Goal: Transaction & Acquisition: Purchase product/service

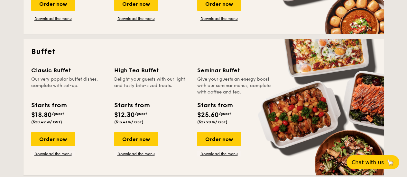
scroll to position [290, 0]
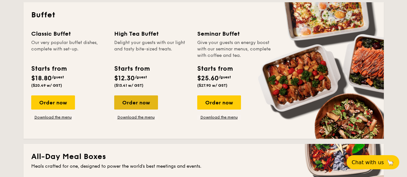
drag, startPoint x: 141, startPoint y: 105, endPoint x: 121, endPoint y: 107, distance: 20.0
click at [121, 107] on div "Order now" at bounding box center [136, 103] width 44 height 14
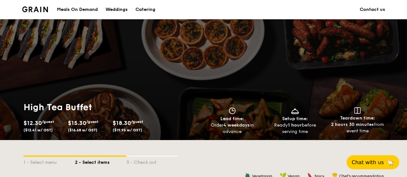
click at [33, 11] on img at bounding box center [35, 9] width 26 height 6
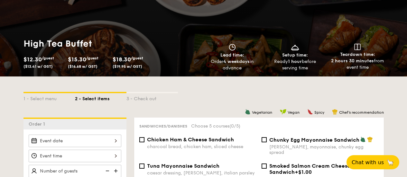
scroll to position [96, 0]
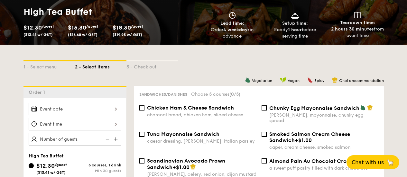
click at [111, 107] on input "$12.30 /guest ($13.41 w/ GST)" at bounding box center [75, 109] width 93 height 13
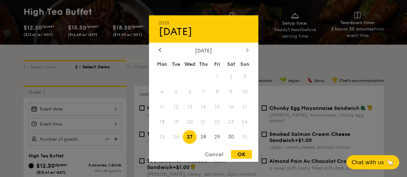
click at [246, 51] on icon at bounding box center [247, 50] width 3 height 4
click at [220, 121] on span "26" at bounding box center [217, 122] width 14 height 14
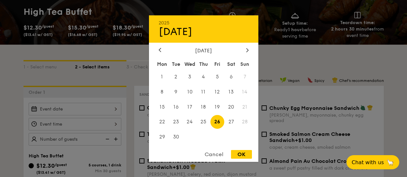
click at [244, 156] on div "OK" at bounding box center [241, 154] width 21 height 9
type input "[DATE]"
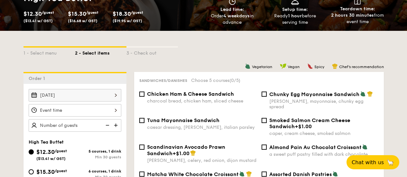
scroll to position [127, 0]
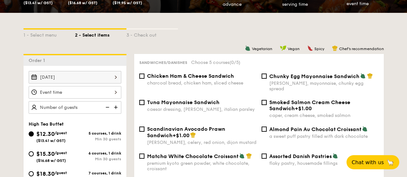
click at [109, 93] on input "$12.30 /guest ($13.41 w/ GST)" at bounding box center [75, 92] width 93 height 13
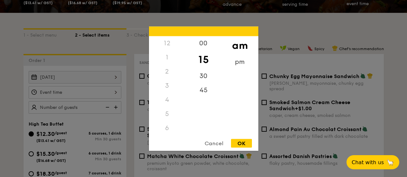
scroll to position [57, 0]
click at [168, 47] on div "4" at bounding box center [167, 43] width 36 height 14
click at [167, 40] on div "4" at bounding box center [167, 43] width 36 height 14
click at [169, 56] on div "5" at bounding box center [167, 57] width 36 height 14
click at [166, 73] on div "6" at bounding box center [167, 71] width 36 height 14
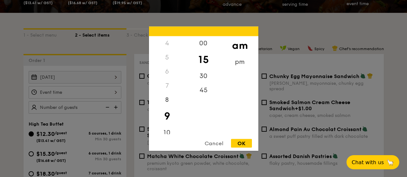
drag, startPoint x: 185, startPoint y: 114, endPoint x: 185, endPoint y: 122, distance: 8.4
click at [185, 123] on div "12 1 2 3 4 5 6 7 8 9 10 11" at bounding box center [167, 85] width 36 height 98
drag, startPoint x: 183, startPoint y: 118, endPoint x: 185, endPoint y: 125, distance: 6.9
click at [185, 125] on div "12 1 2 3 4 5 6 7 8 9 10 11" at bounding box center [167, 85] width 36 height 98
click at [185, 126] on div "12 1 2 3 4 5 6 7 8 9 10 11" at bounding box center [167, 85] width 36 height 98
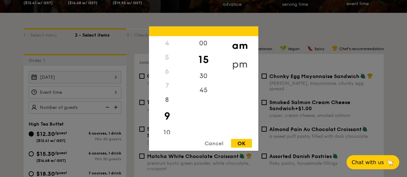
click at [241, 64] on div "pm" at bounding box center [240, 64] width 36 height 19
click at [171, 70] on div "4" at bounding box center [167, 73] width 36 height 19
click at [203, 74] on div "30" at bounding box center [203, 78] width 36 height 19
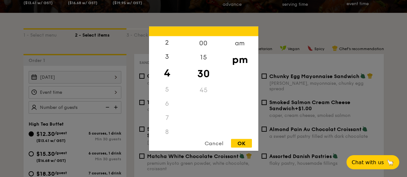
click at [202, 89] on div "45" at bounding box center [203, 90] width 36 height 14
click at [207, 92] on div "45" at bounding box center [203, 90] width 36 height 14
click at [240, 44] on div "am" at bounding box center [240, 45] width 36 height 19
click at [238, 55] on div "pm" at bounding box center [240, 64] width 36 height 19
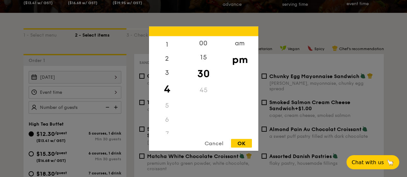
click at [206, 92] on div "45" at bounding box center [203, 90] width 36 height 14
click at [205, 89] on div "45" at bounding box center [203, 90] width 36 height 14
drag, startPoint x: 201, startPoint y: 65, endPoint x: 203, endPoint y: 54, distance: 11.0
click at [203, 54] on div "15" at bounding box center [203, 59] width 36 height 19
click at [206, 80] on div "30" at bounding box center [203, 78] width 36 height 19
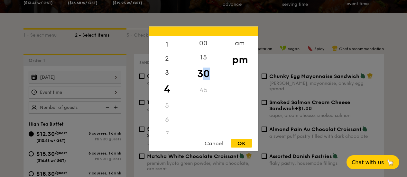
click at [239, 138] on div "12 1 2 3 4 5 6 7 8 9 10 11 00 15 30 45 am pm Cancel OK" at bounding box center [203, 88] width 109 height 125
click at [240, 146] on div "OK" at bounding box center [241, 143] width 21 height 9
type input "4:30PM"
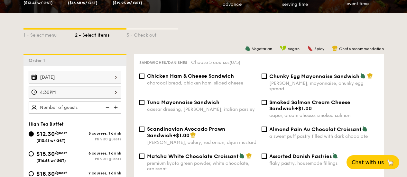
click at [116, 107] on img at bounding box center [117, 107] width 10 height 12
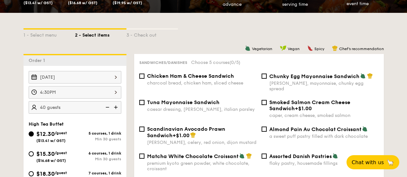
click at [116, 107] on img at bounding box center [117, 107] width 10 height 12
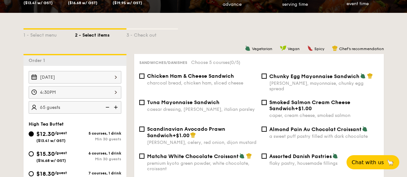
click at [116, 107] on img at bounding box center [117, 107] width 10 height 12
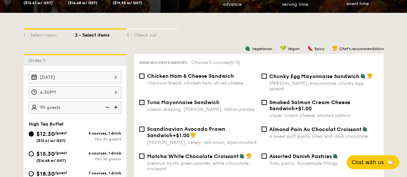
click at [116, 107] on img at bounding box center [117, 107] width 10 height 12
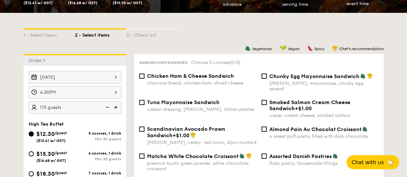
click at [116, 107] on img at bounding box center [117, 107] width 10 height 12
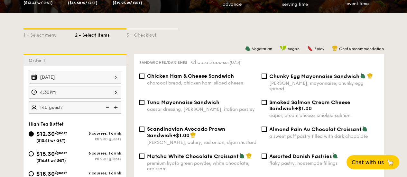
click at [116, 107] on img at bounding box center [117, 107] width 10 height 12
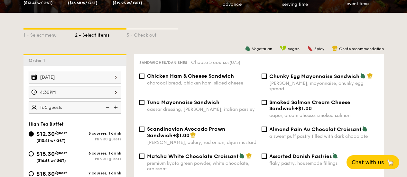
click at [116, 107] on img at bounding box center [117, 107] width 10 height 12
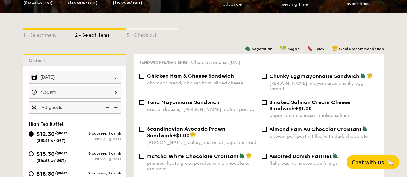
click at [116, 107] on img at bounding box center [117, 107] width 10 height 12
type input "200 guests"
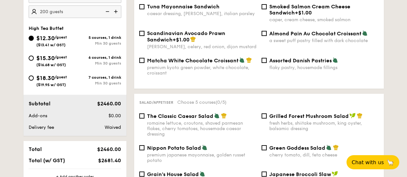
scroll to position [287, 0]
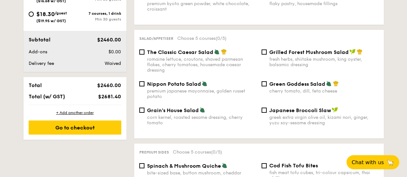
click at [271, 49] on span "Grilled Forest Mushroom Salad" at bounding box center [308, 52] width 79 height 6
click at [267, 50] on input "Grilled Forest Mushroom Salad fresh herbs, shiitake mushroom, king oyster, bals…" at bounding box center [264, 52] width 5 height 5
checkbox input "true"
click at [195, 49] on span "The Classic Caesar Salad" at bounding box center [180, 52] width 66 height 6
click at [144, 50] on input "The Classic Caesar Salad romaine lettuce, croutons, shaved parmesan flakes, che…" at bounding box center [141, 52] width 5 height 5
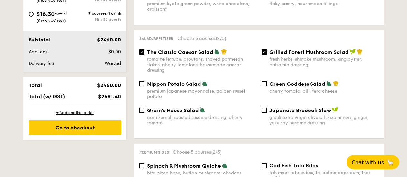
click at [195, 49] on span "The Classic Caesar Salad" at bounding box center [180, 52] width 66 height 6
click at [144, 50] on input "The Classic Caesar Salad romaine lettuce, croutons, shaved parmesan flakes, che…" at bounding box center [141, 52] width 5 height 5
checkbox input "false"
click at [275, 49] on span "Grilled Forest Mushroom Salad" at bounding box center [308, 52] width 79 height 6
click at [267, 50] on input "Grilled Forest Mushroom Salad fresh herbs, shiitake mushroom, king oyster, bals…" at bounding box center [264, 52] width 5 height 5
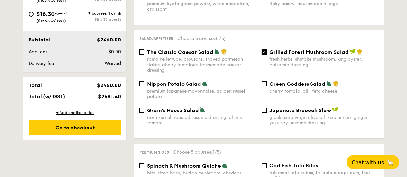
checkbox input "false"
click at [213, 58] on div "romaine lettuce, croutons, shaved parmesan flakes, cherry tomatoes, housemade c…" at bounding box center [201, 65] width 109 height 16
click at [144, 55] on input "The Classic Caesar Salad romaine lettuce, croutons, shaved parmesan flakes, che…" at bounding box center [141, 52] width 5 height 5
checkbox input "true"
click at [265, 61] on label "Grilled Forest Mushroom Salad fresh herbs, shiitake mushroom, king oyster, bals…" at bounding box center [320, 64] width 117 height 6
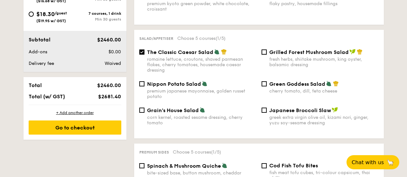
click at [265, 55] on input "Grilled Forest Mushroom Salad fresh herbs, shiitake mushroom, king oyster, bals…" at bounding box center [264, 52] width 5 height 5
checkbox input "true"
click at [285, 163] on span "Cod Fish Tofu Bites" at bounding box center [293, 166] width 49 height 6
click at [267, 163] on input "Cod Fish Tofu Bites fish meat tofu cubes, tri-colour capsicum, thai chilli sauce" at bounding box center [264, 165] width 5 height 5
checkbox input "true"
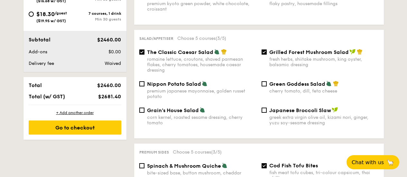
click at [227, 163] on div "Spinach & Mushroom Quiche" at bounding box center [201, 166] width 109 height 6
click at [144, 163] on input "Spinach & Mushroom Quiche bite-sized base, button mushroom, cheddar" at bounding box center [141, 165] width 5 height 5
checkbox input "true"
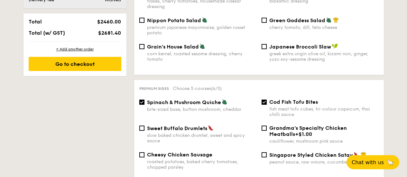
drag, startPoint x: 207, startPoint y: 135, endPoint x: 204, endPoint y: 129, distance: 6.5
click at [204, 133] on div "slow baked chicken drumlet, sweet and spicy sauce" at bounding box center [201, 138] width 109 height 11
click at [144, 129] on input "Sweet Buffalo Drumlets slow baked chicken drumlet, sweet and spicy sauce" at bounding box center [141, 128] width 5 height 5
checkbox input "true"
click at [295, 131] on span "+$1.00" at bounding box center [303, 134] width 17 height 6
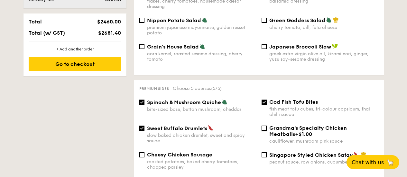
click at [267, 131] on input "Grandma's Specialty Chicken Meatballs +$1.00 cauliflower, mushroom pink sauce" at bounding box center [264, 128] width 5 height 5
checkbox input "true"
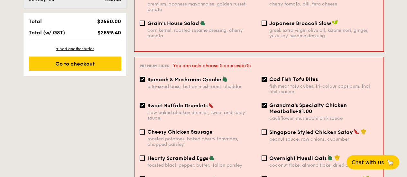
click at [275, 155] on span "Overnight Muesli Oats" at bounding box center [297, 158] width 57 height 6
click at [267, 156] on input "Overnight Muesli Oats coconut flake, almond flake, dried osmanthus" at bounding box center [264, 158] width 5 height 5
checkbox input "true"
click at [193, 77] on span "Spinach & Mushroom Quiche" at bounding box center [184, 80] width 74 height 6
click at [145, 77] on input "Spinach & Mushroom Quiche bite-sized base, button mushroom, cheddar" at bounding box center [142, 79] width 5 height 5
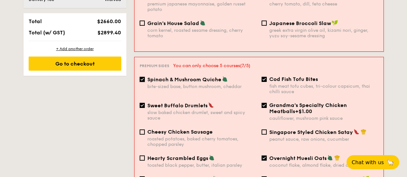
checkbox input "false"
click at [189, 103] on span "Sweet Buffalo Drumlets" at bounding box center [177, 106] width 60 height 6
click at [145, 103] on input "Sweet Buffalo Drumlets slow baked chicken drumlet, sweet and spicy sauce" at bounding box center [142, 105] width 5 height 5
checkbox input "false"
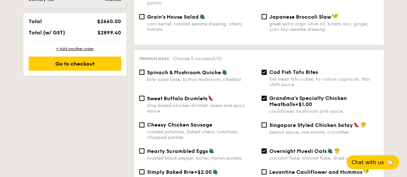
click at [309, 77] on div "fish meat tofu cubes, tri-colour capsicum, thai chilli sauce" at bounding box center [323, 82] width 109 height 11
click at [267, 71] on input "Cod Fish Tofu Bites fish meat tofu cubes, tri-colour capsicum, thai chilli sauce" at bounding box center [264, 72] width 5 height 5
checkbox input "false"
click at [303, 98] on div "Grandma's Specialty Chicken Meatballs +$1.00" at bounding box center [323, 101] width 109 height 12
click at [267, 98] on input "Grandma's Specialty Chicken Meatballs +$1.00 cauliflower, mushroom pink sauce" at bounding box center [264, 98] width 5 height 5
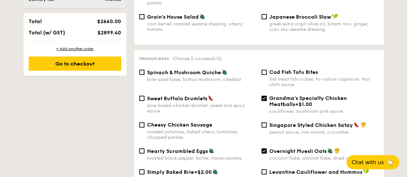
checkbox input "false"
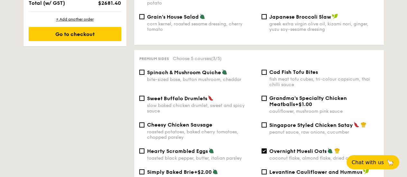
scroll to position [350, 0]
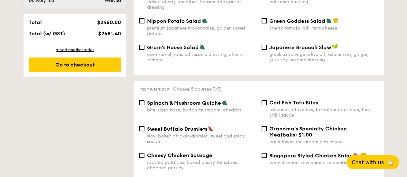
click at [294, 153] on span "Singapore Styled Chicken Satay" at bounding box center [311, 156] width 84 height 6
click at [267, 153] on input "Singapore Styled Chicken Satay peanut sauce, raw onions, cucumber" at bounding box center [264, 155] width 5 height 5
click at [304, 153] on span "Singapore Styled Chicken Satay" at bounding box center [311, 156] width 84 height 6
click at [267, 153] on input "Singapore Styled Chicken Satay peanut sauce, raw onions, cucumber" at bounding box center [264, 155] width 5 height 5
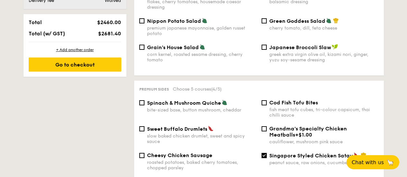
checkbox input "false"
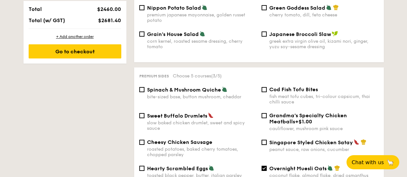
scroll to position [383, 0]
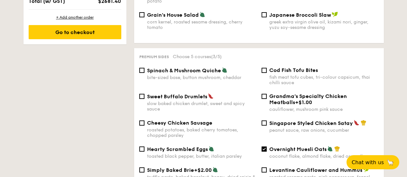
drag, startPoint x: 303, startPoint y: 140, endPoint x: 302, endPoint y: 148, distance: 8.4
click at [302, 154] on div "coconut flake, almond flake, dried osmanthus" at bounding box center [323, 156] width 109 height 5
click at [267, 148] on input "Overnight Muesli Oats coconut flake, almond flake, dried osmanthus" at bounding box center [264, 149] width 5 height 5
checkbox input "false"
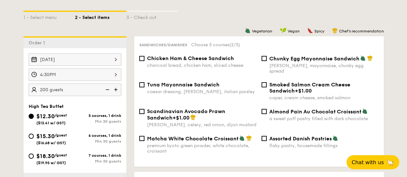
scroll to position [159, 0]
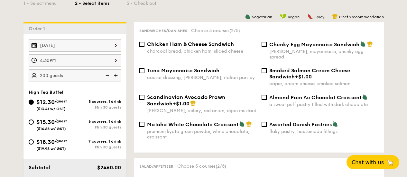
click at [285, 102] on div "a sweet puff pastry filled with dark chocolate" at bounding box center [323, 104] width 109 height 5
click at [267, 99] on input "Almond Pain Au Chocolat Croissant a sweet puff pastry filled with dark chocolate" at bounding box center [264, 97] width 5 height 5
checkbox input "true"
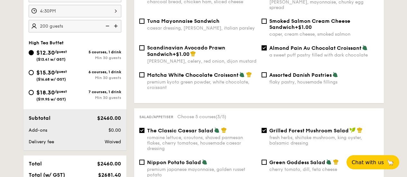
scroll to position [223, 0]
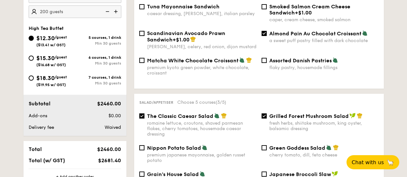
click at [213, 114] on div "The Classic Caesar Salad romaine lettuce, croutons, shaved parmesan flakes, che…" at bounding box center [201, 125] width 109 height 24
click at [144, 114] on input "The Classic Caesar Salad romaine lettuce, croutons, shaved parmesan flakes, che…" at bounding box center [141, 116] width 5 height 5
checkbox input "false"
click at [296, 113] on span "Grilled Forest Mushroom Salad" at bounding box center [308, 116] width 79 height 6
click at [267, 114] on input "Grilled Forest Mushroom Salad fresh herbs, shiitake mushroom, king oyster, bals…" at bounding box center [264, 116] width 5 height 5
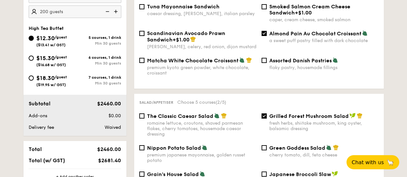
checkbox input "false"
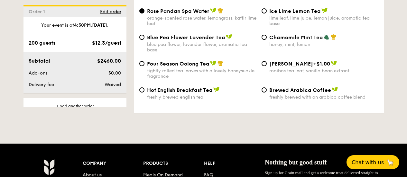
scroll to position [1054, 0]
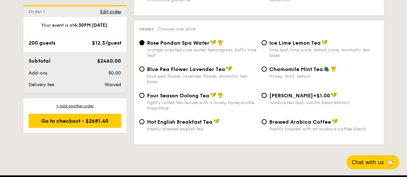
click at [285, 40] on span "Ice Lime Lemon Tea" at bounding box center [294, 43] width 51 height 6
click at [267, 40] on input "Ice Lime Lemon Tea lime leaf, lime juice, lemon juice, aromatic tea base" at bounding box center [264, 42] width 5 height 5
radio input "true"
click at [379, 70] on div "Blue Pea Flower Lavender Tea blue pea flower, lavender flower, aromatic tea bas…" at bounding box center [259, 79] width 245 height 26
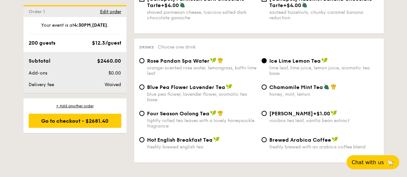
scroll to position [1022, 0]
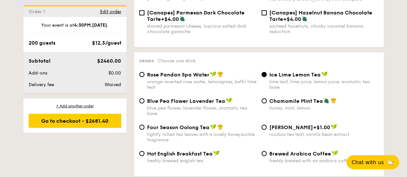
click at [228, 79] on div "orange-scented rose water, lemongrass, kaffir lime leaf" at bounding box center [201, 84] width 109 height 11
click at [144, 77] on input "Rose Pandan Spa Water orange-scented rose water, lemongrass, kaffir lime leaf" at bounding box center [141, 74] width 5 height 5
radio input "true"
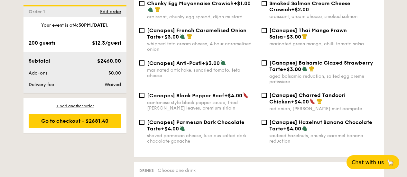
scroll to position [894, 0]
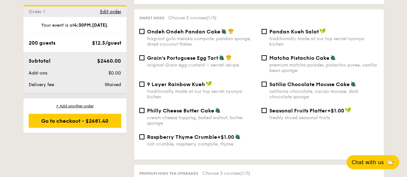
scroll to position [798, 0]
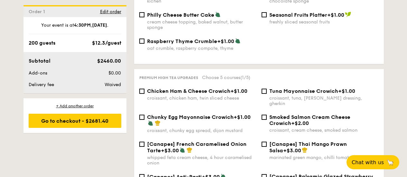
click at [284, 114] on span "Smoked Salmon Cream Cheese Crowich" at bounding box center [309, 120] width 81 height 12
click at [267, 115] on input "Smoked Salmon Cream Cheese Crowich +$2.00 croissant, cream cheese, smoked salmon" at bounding box center [264, 117] width 5 height 5
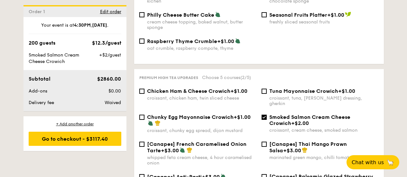
click at [284, 114] on span "Smoked Salmon Cream Cheese Crowich" at bounding box center [309, 120] width 81 height 12
click at [267, 115] on input "Smoked Salmon Cream Cheese Crowich +$2.00 croissant, cream cheese, smoked salmon" at bounding box center [264, 117] width 5 height 5
checkbox input "false"
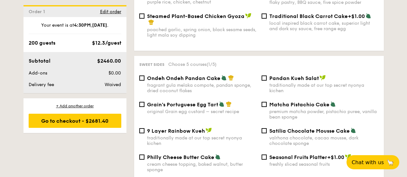
scroll to position [702, 0]
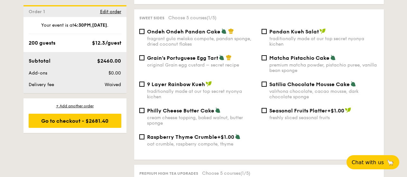
click at [205, 108] on span "Philly Cheese Butter Cake" at bounding box center [180, 111] width 67 height 6
click at [144, 108] on input "Philly Cheese Butter Cake cream cheese topping, baked walnut, butter sponge" at bounding box center [141, 110] width 5 height 5
checkbox input "true"
click at [271, 134] on div "Raspberry Thyme Crumble +$1.00 oat crumble, raspberry compote, thyme" at bounding box center [259, 144] width 245 height 21
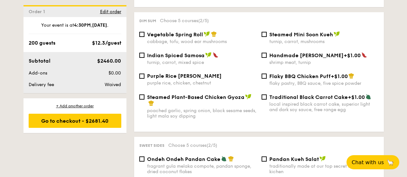
scroll to position [543, 0]
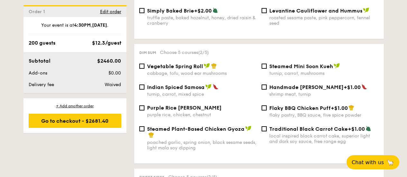
click at [236, 142] on div "poached garlic, spring onion, black sesame seeds, light mala soy dipping" at bounding box center [201, 145] width 109 height 11
click at [144, 132] on input "Steamed Plant-Based Chicken Gyoza poached garlic, spring onion, black sesame se…" at bounding box center [141, 128] width 5 height 5
checkbox input "true"
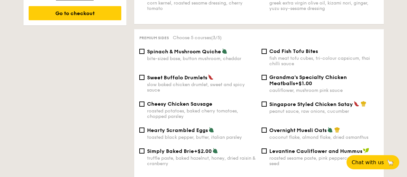
scroll to position [415, 0]
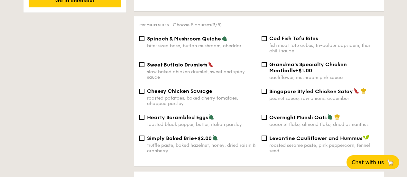
click at [220, 71] on div "slow baked chicken drumlet, sweet and spicy sauce" at bounding box center [201, 74] width 109 height 11
click at [144, 67] on input "Sweet Buffalo Drumlets slow baked chicken drumlet, sweet and spicy sauce" at bounding box center [141, 64] width 5 height 5
checkbox input "true"
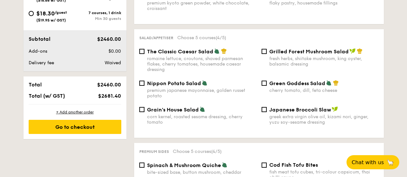
scroll to position [255, 0]
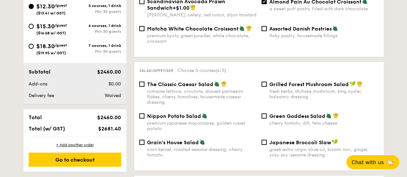
click at [228, 121] on div "premium japanese mayonnaise, golden russet potato" at bounding box center [201, 126] width 109 height 11
click at [144, 119] on input "Nippon Potato Salad premium japanese mayonnaise, golden russet potato" at bounding box center [141, 116] width 5 height 5
checkbox input "true"
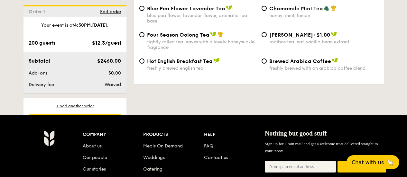
scroll to position [1117, 0]
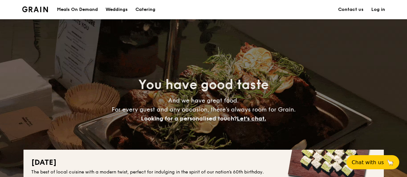
click at [142, 9] on h1 "Catering" at bounding box center [145, 9] width 20 height 19
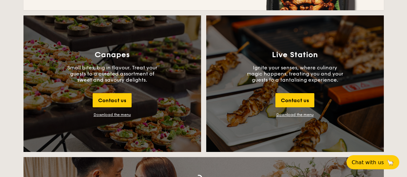
scroll to position [708, 0]
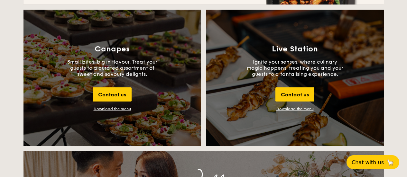
click at [121, 109] on div "Download the menu" at bounding box center [112, 109] width 37 height 5
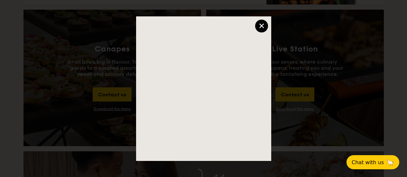
click at [259, 27] on div "×" at bounding box center [261, 26] width 13 height 13
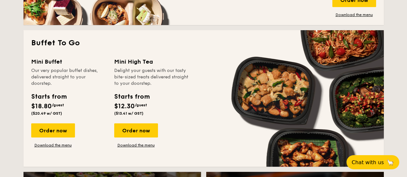
scroll to position [547, 0]
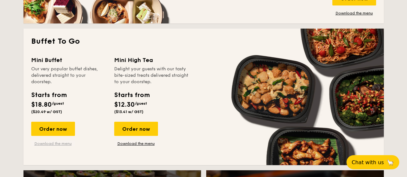
click at [50, 145] on link "Download the menu" at bounding box center [53, 143] width 44 height 5
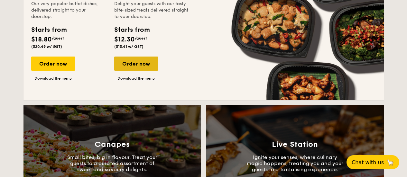
scroll to position [708, 0]
